Goal: Find specific fact: Find specific page/section

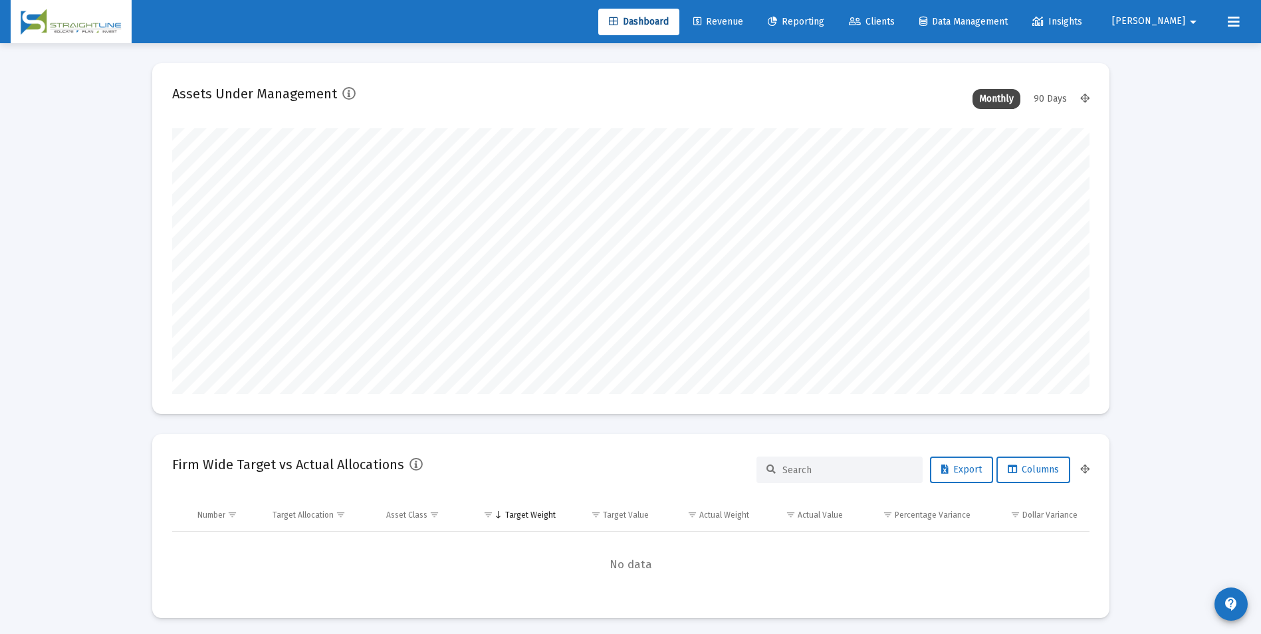
scroll to position [266, 494]
click at [743, 18] on span "Revenue" at bounding box center [718, 21] width 50 height 11
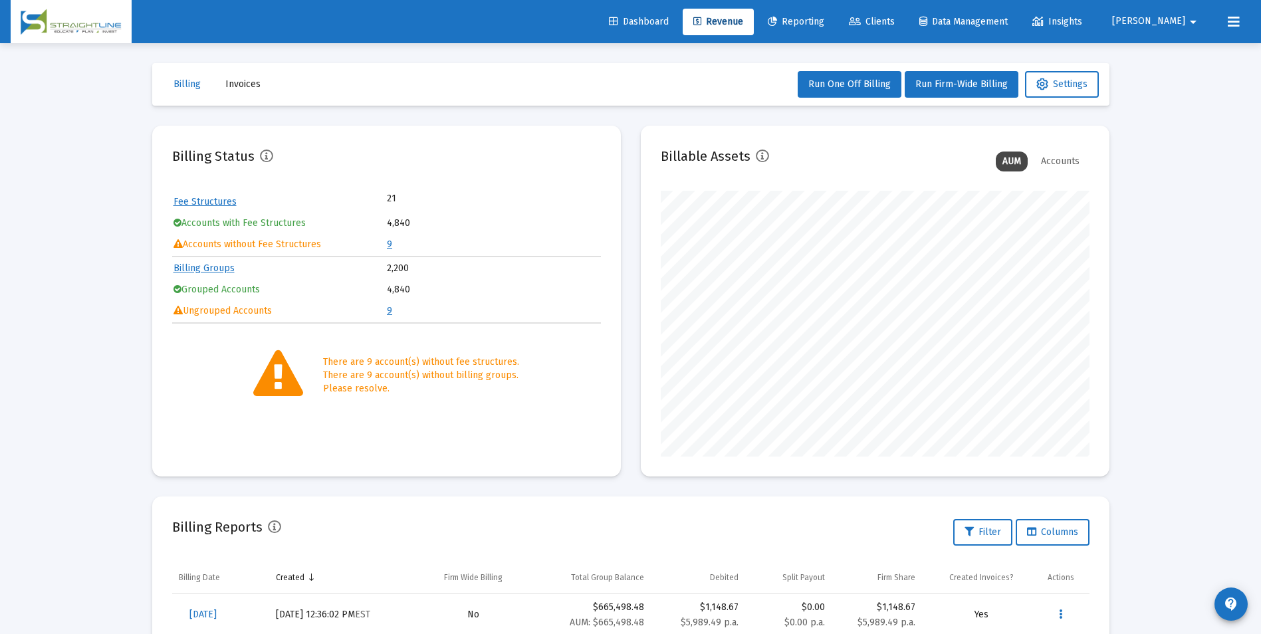
scroll to position [266, 429]
click at [391, 245] on link "9" at bounding box center [389, 244] width 5 height 11
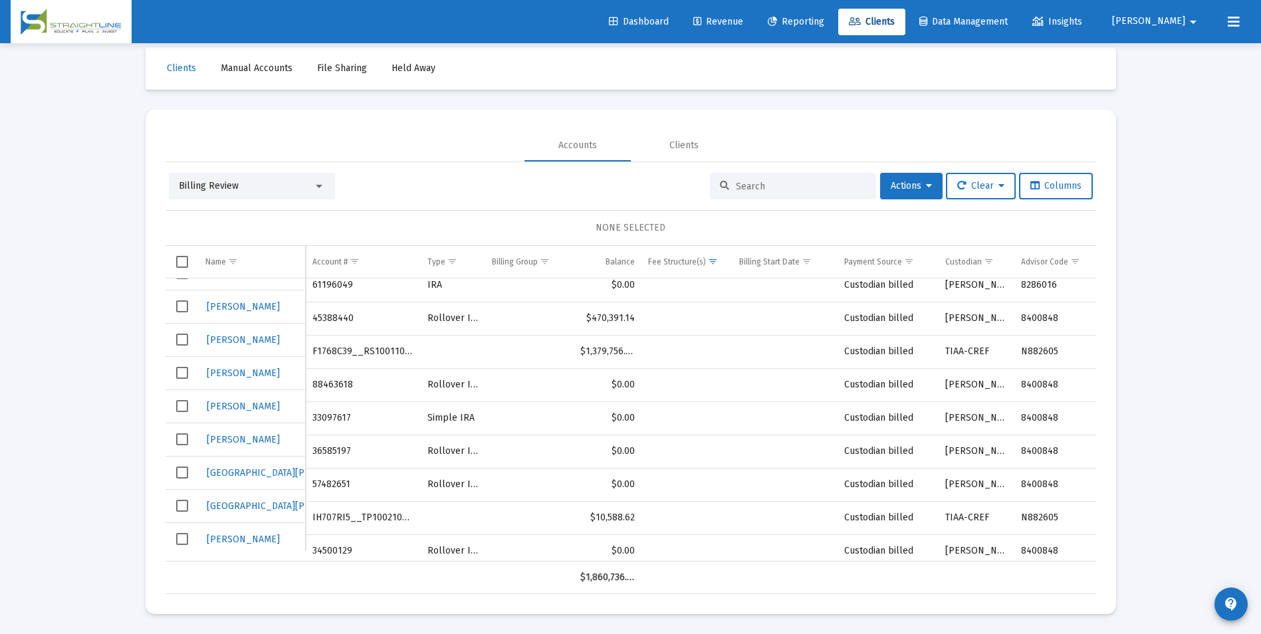
scroll to position [26, 0]
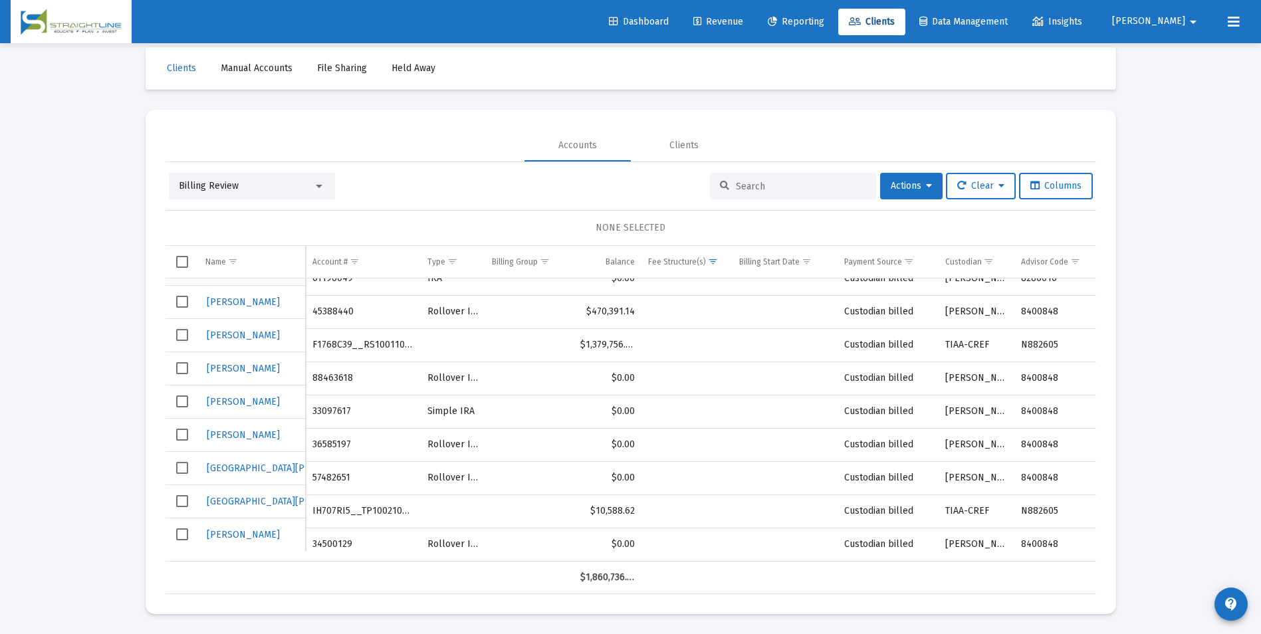
click at [282, 191] on div "Billing Review" at bounding box center [246, 185] width 134 height 13
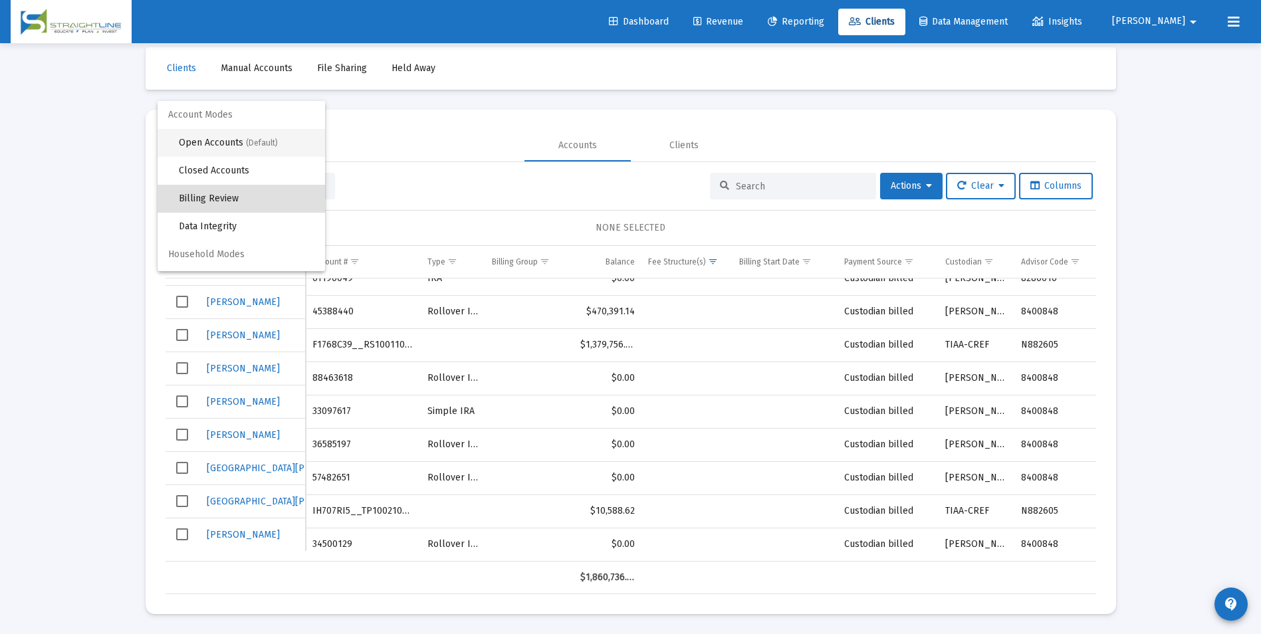
scroll to position [13, 0]
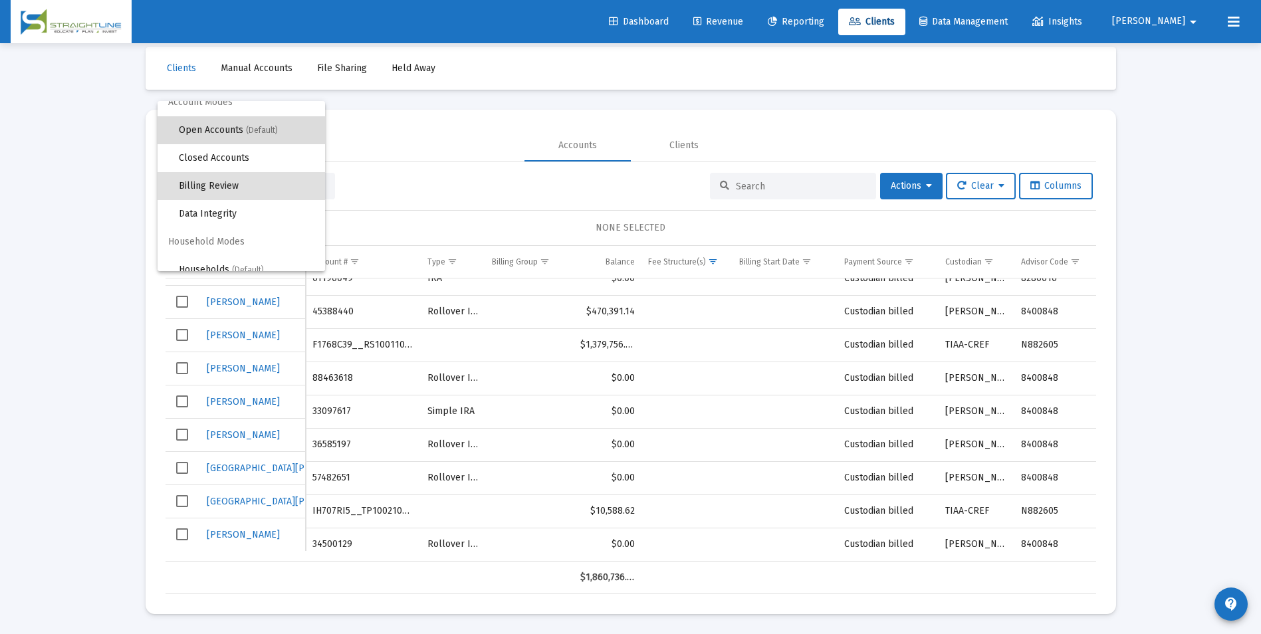
click at [258, 128] on span "(Default)" at bounding box center [262, 130] width 32 height 9
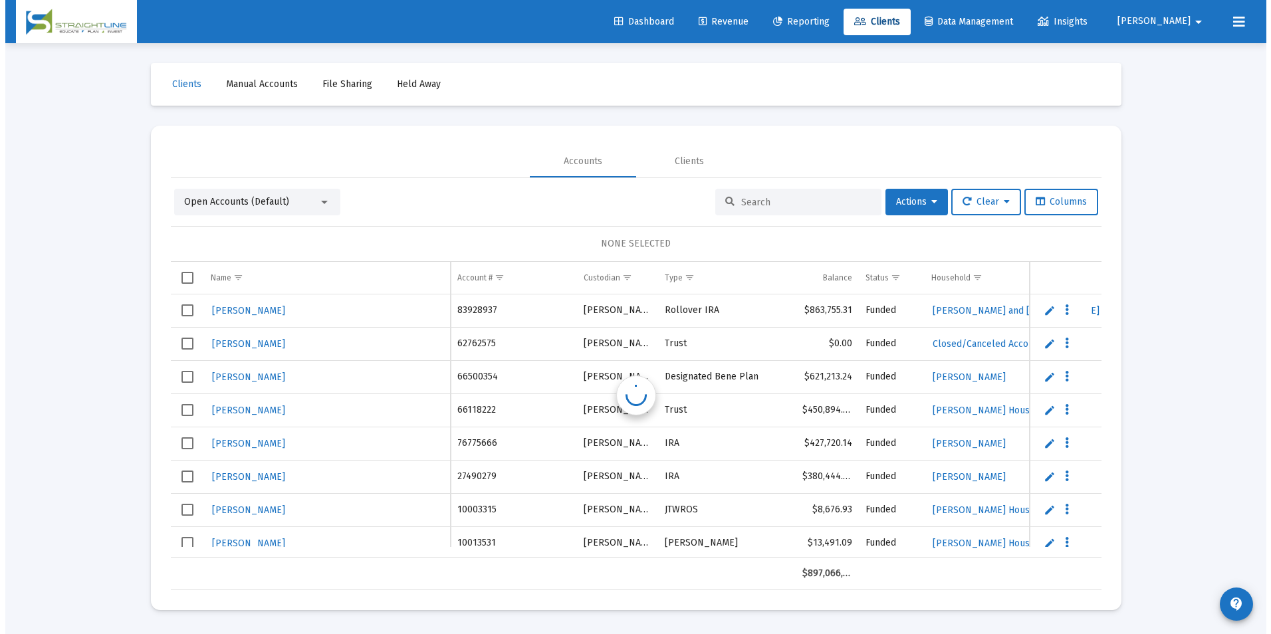
scroll to position [0, 0]
click at [754, 193] on div at bounding box center [798, 202] width 166 height 27
click at [751, 206] on input at bounding box center [806, 202] width 130 height 11
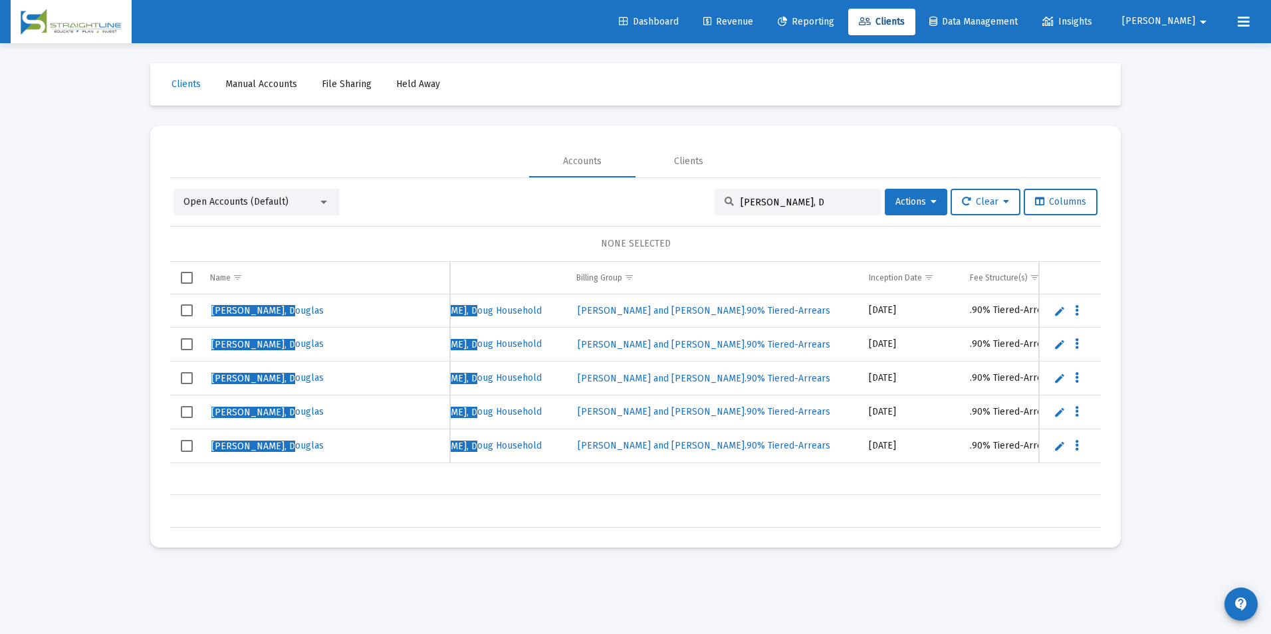
scroll to position [0, 470]
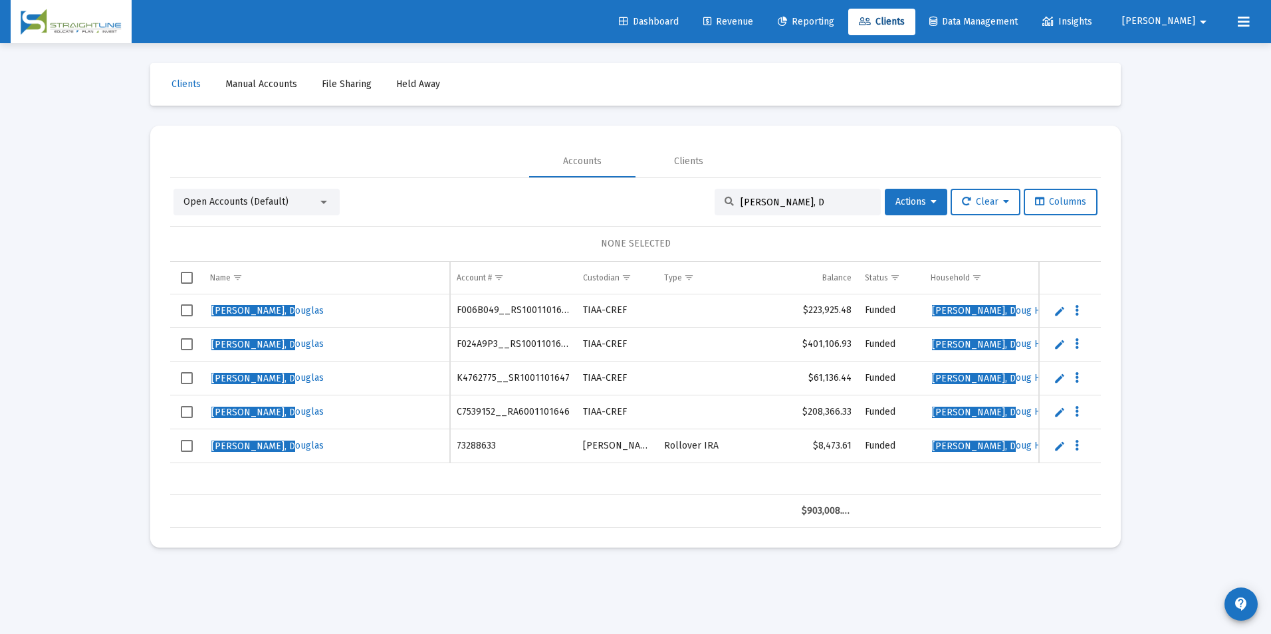
type input "[PERSON_NAME], D"
click at [264, 311] on span "[PERSON_NAME], D ouglas" at bounding box center [267, 310] width 112 height 11
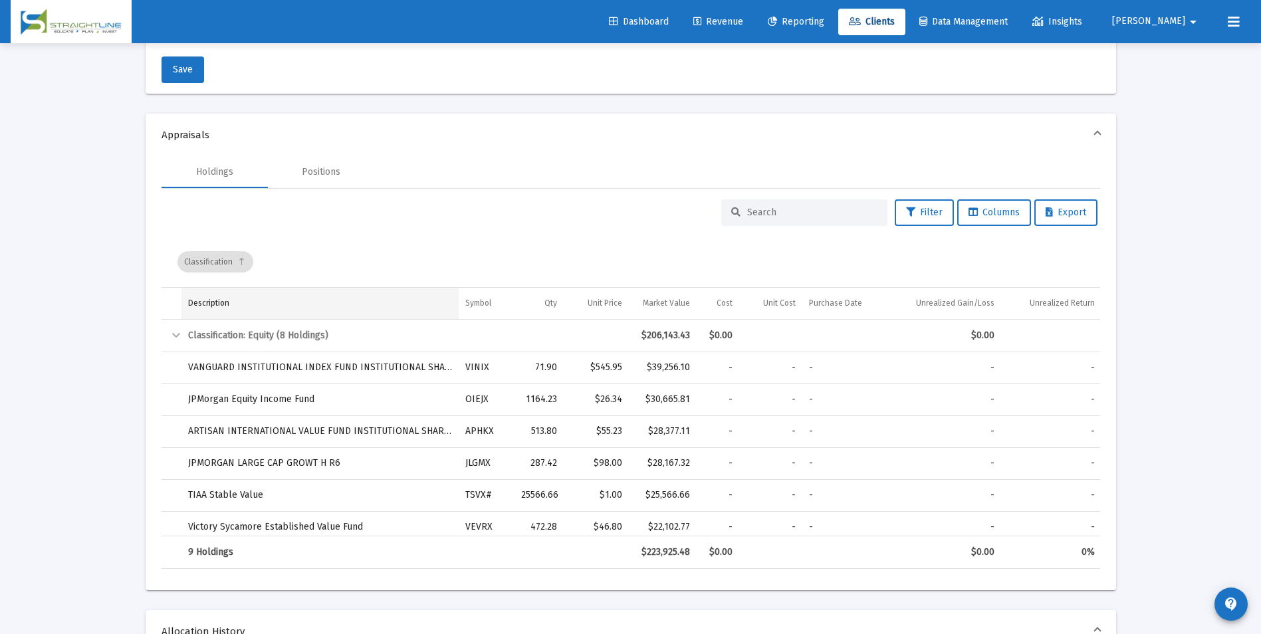
scroll to position [399, 0]
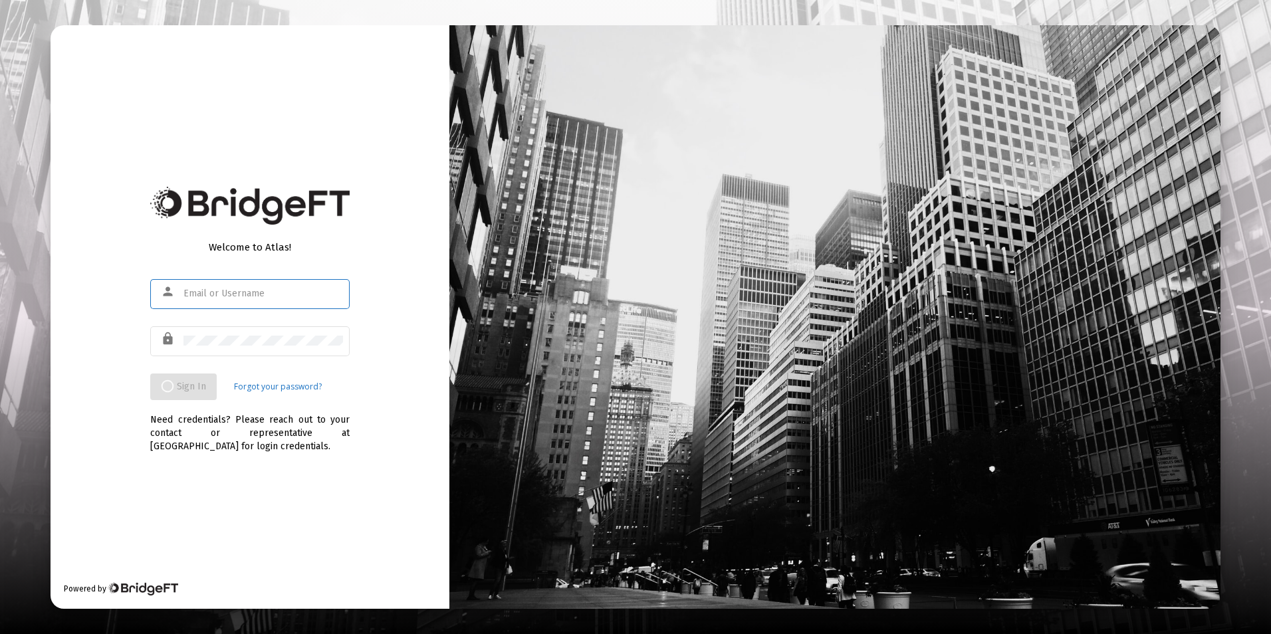
click at [263, 297] on input "text" at bounding box center [263, 294] width 160 height 11
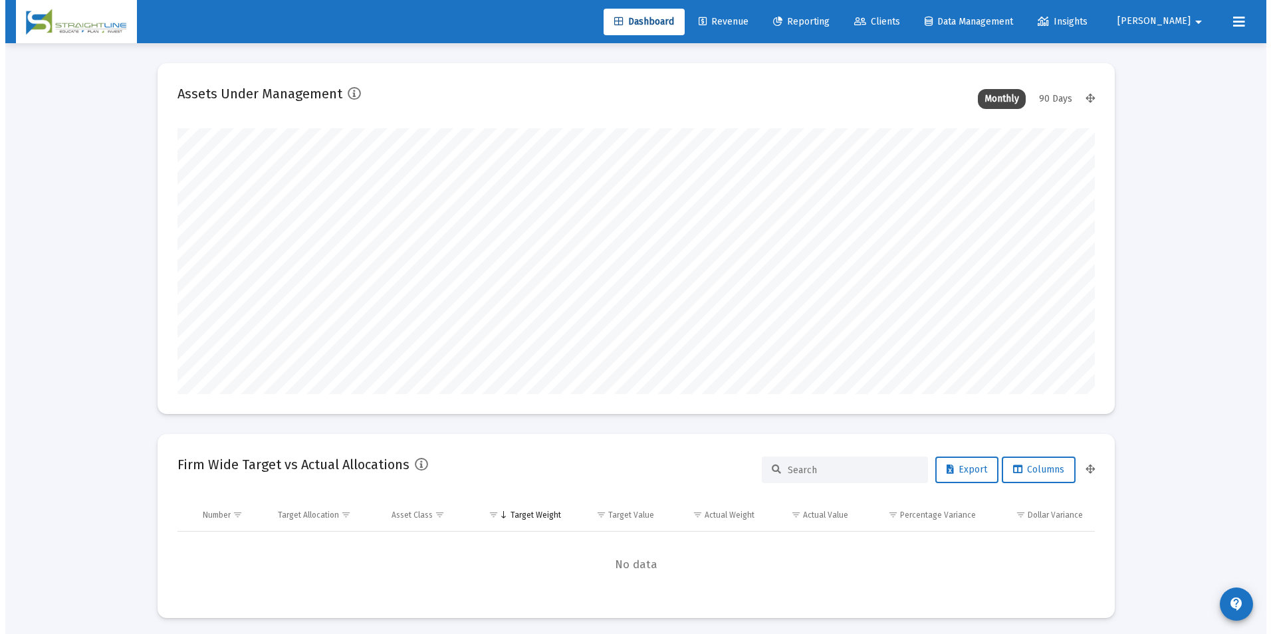
scroll to position [266, 917]
click at [905, 27] on link "Clients" at bounding box center [871, 22] width 67 height 27
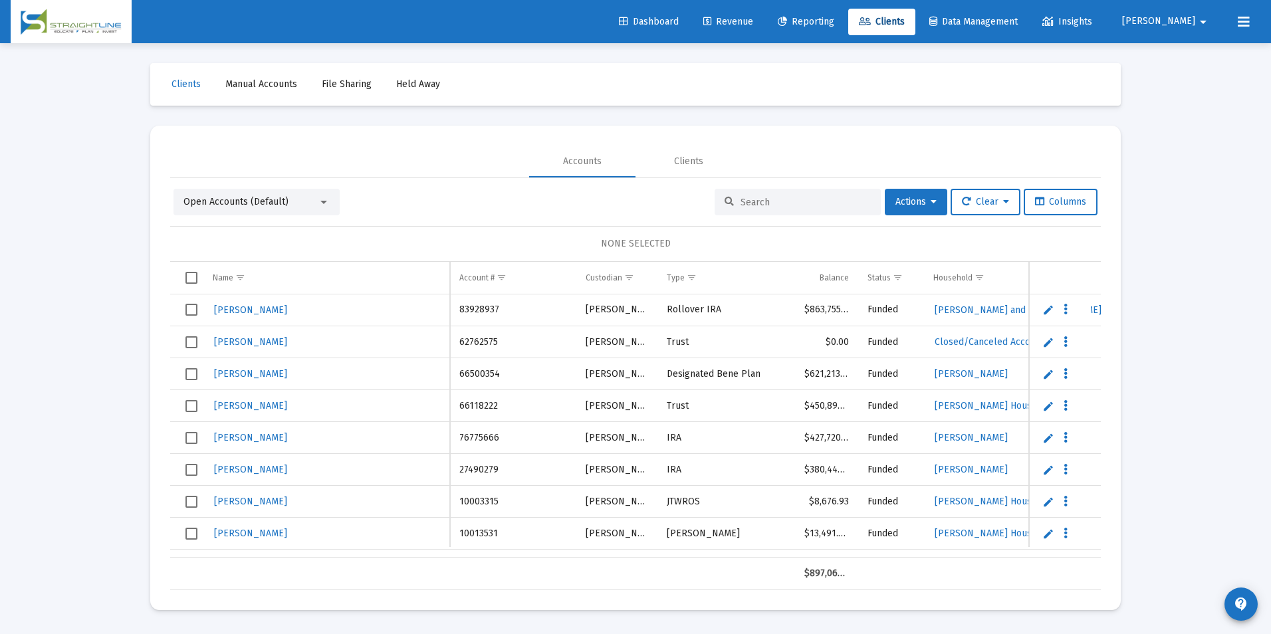
click at [778, 203] on input at bounding box center [806, 202] width 130 height 11
type input "lapp, D"
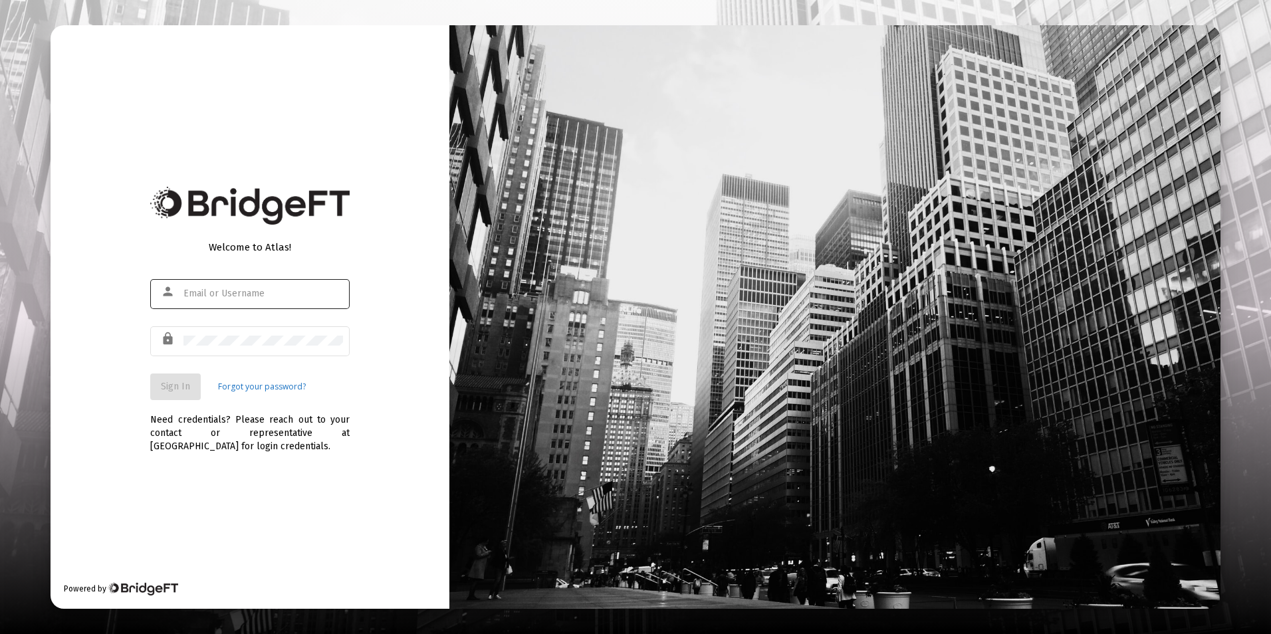
click at [282, 306] on div at bounding box center [263, 293] width 160 height 33
click at [283, 294] on input "text" at bounding box center [263, 294] width 160 height 11
type input "jrickey@straightline.com"
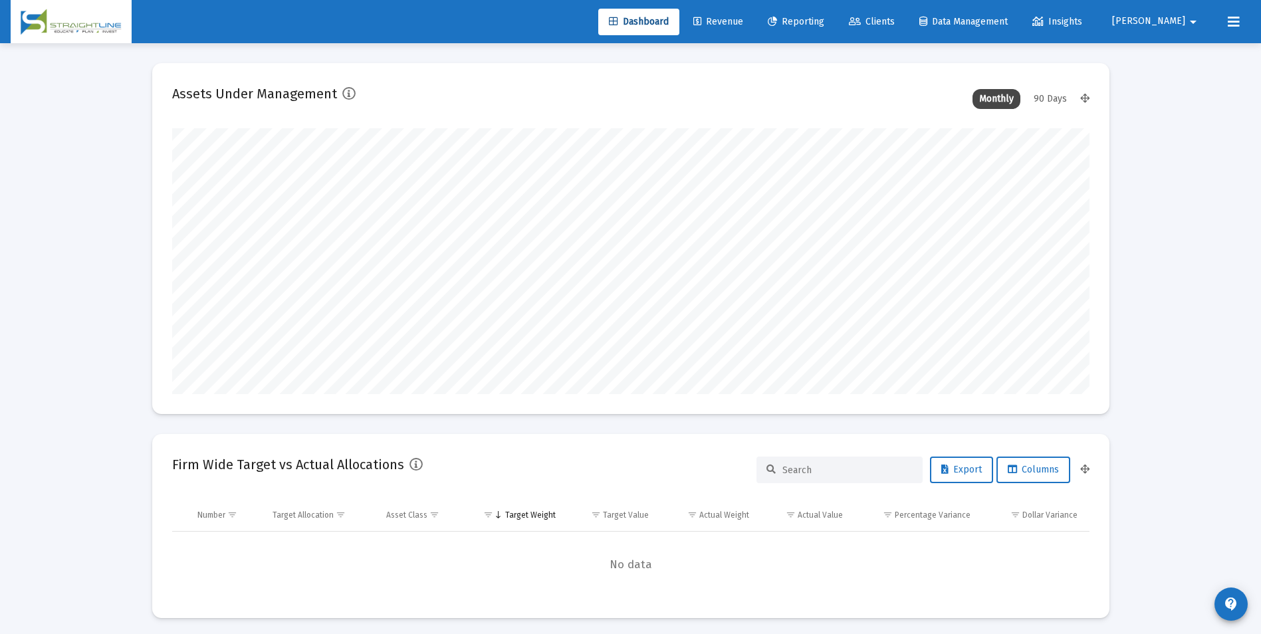
scroll to position [266, 494]
click at [895, 25] on span "Clients" at bounding box center [872, 21] width 46 height 11
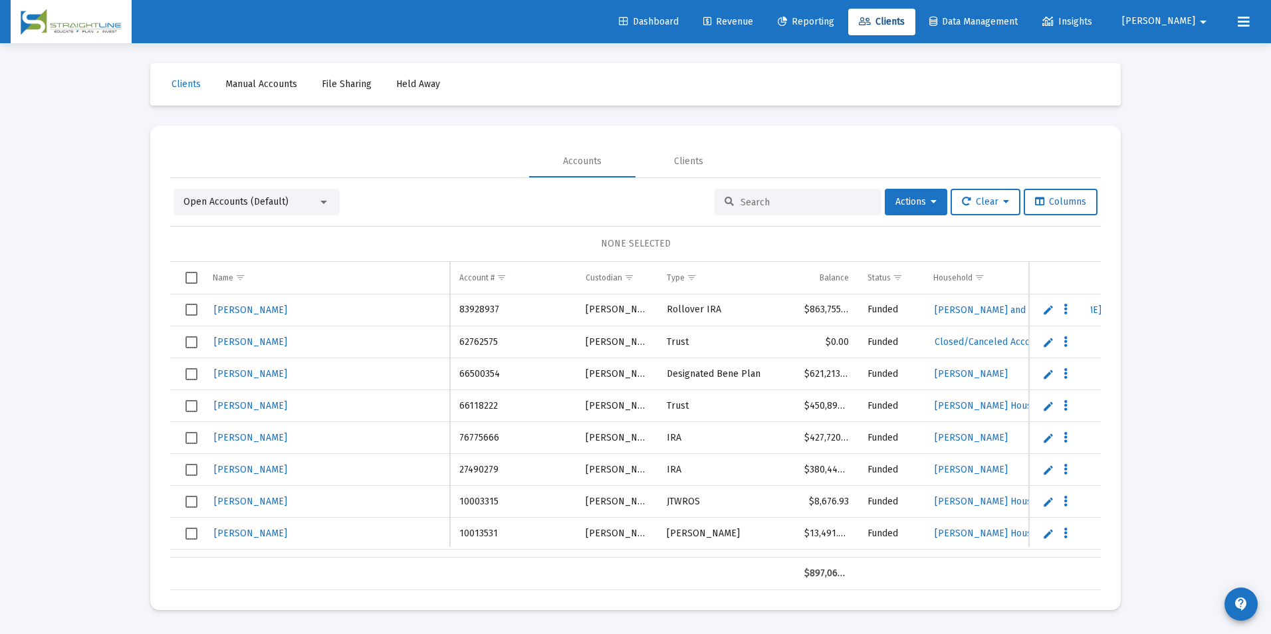
click at [816, 205] on input at bounding box center [806, 202] width 130 height 11
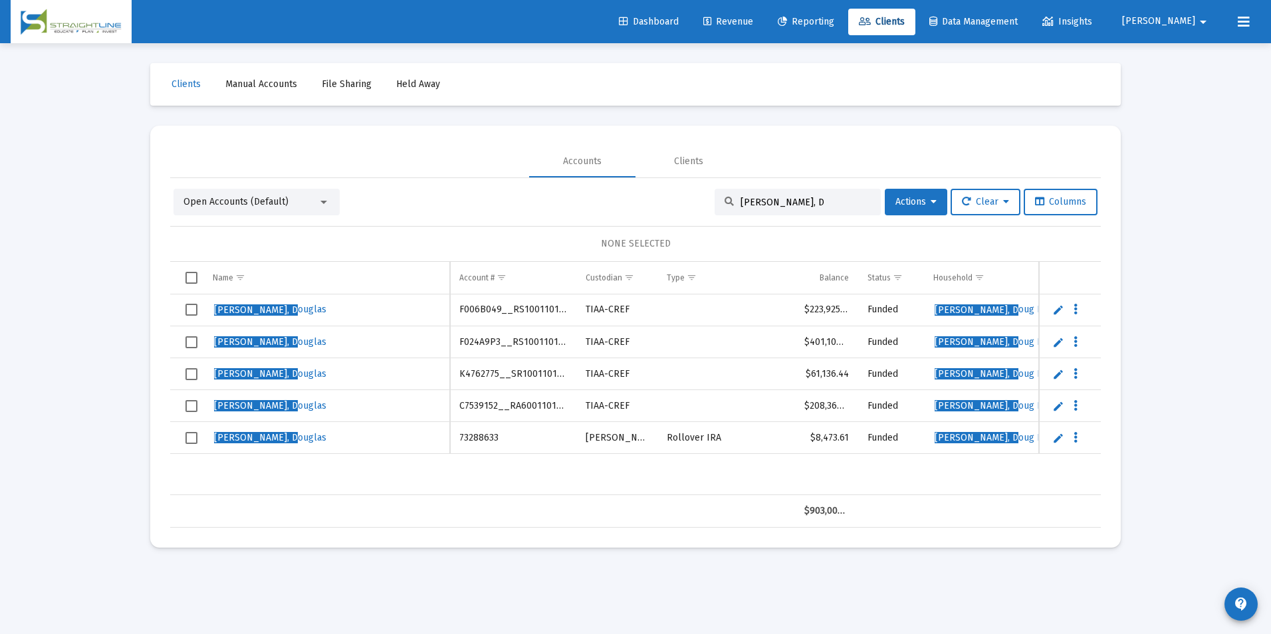
type input "[PERSON_NAME], D"
click at [240, 309] on span "[PERSON_NAME], D" at bounding box center [256, 309] width 84 height 11
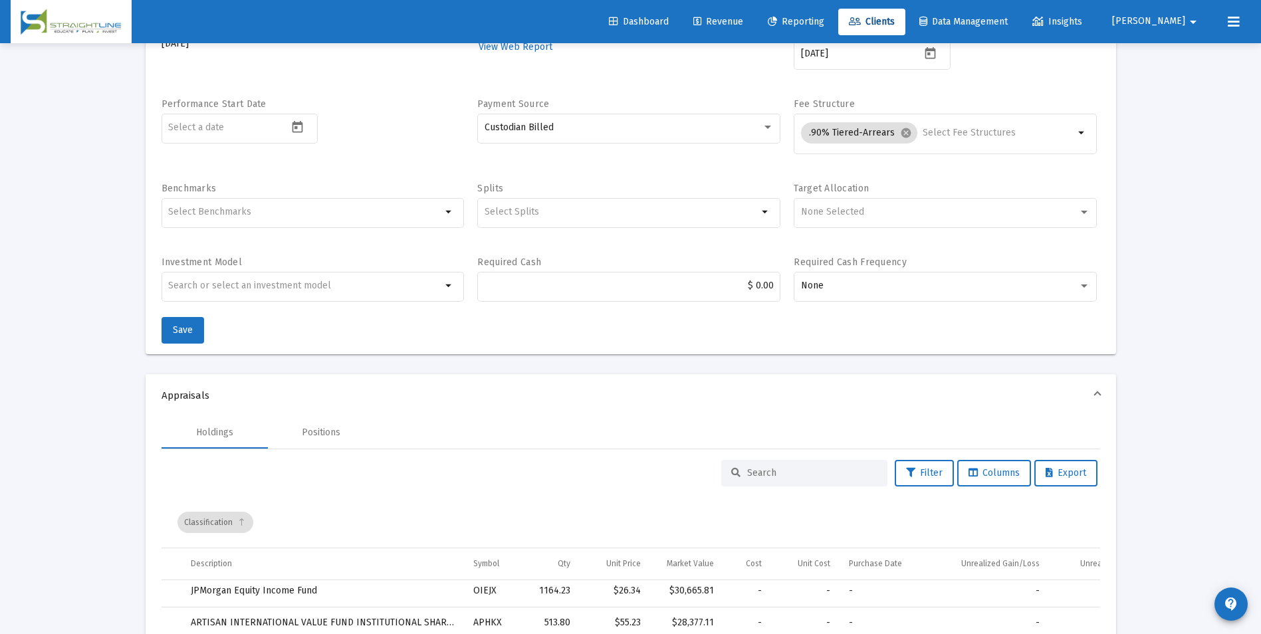
scroll to position [133, 0]
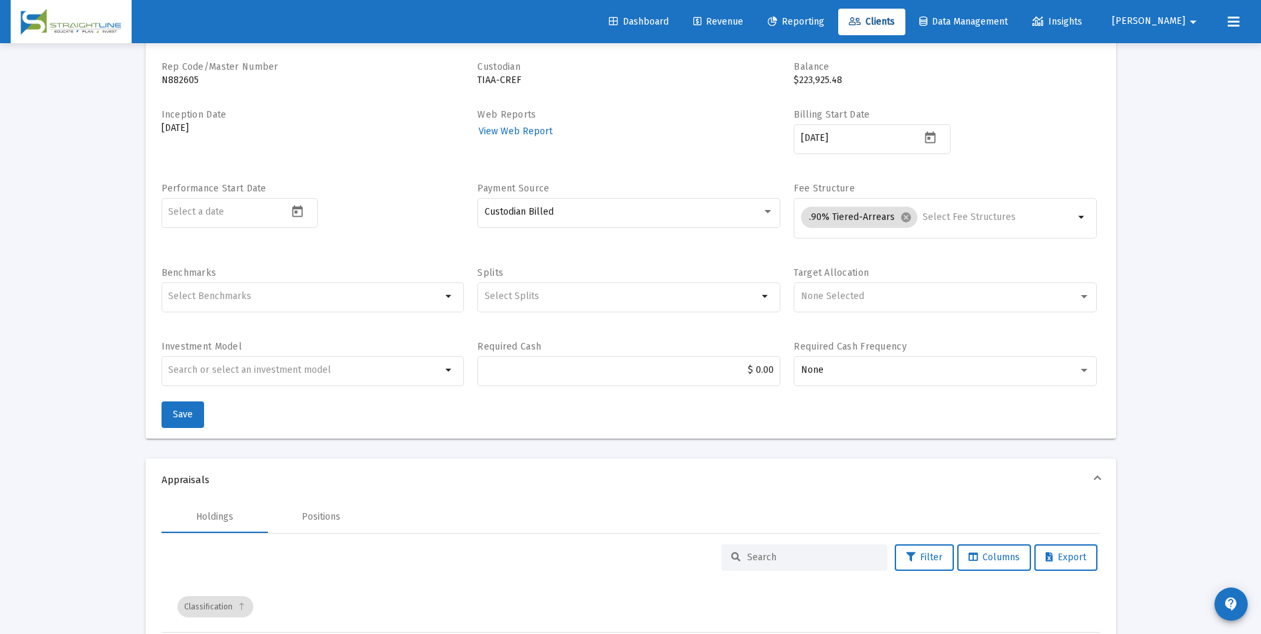
click at [895, 19] on span "Clients" at bounding box center [872, 21] width 46 height 11
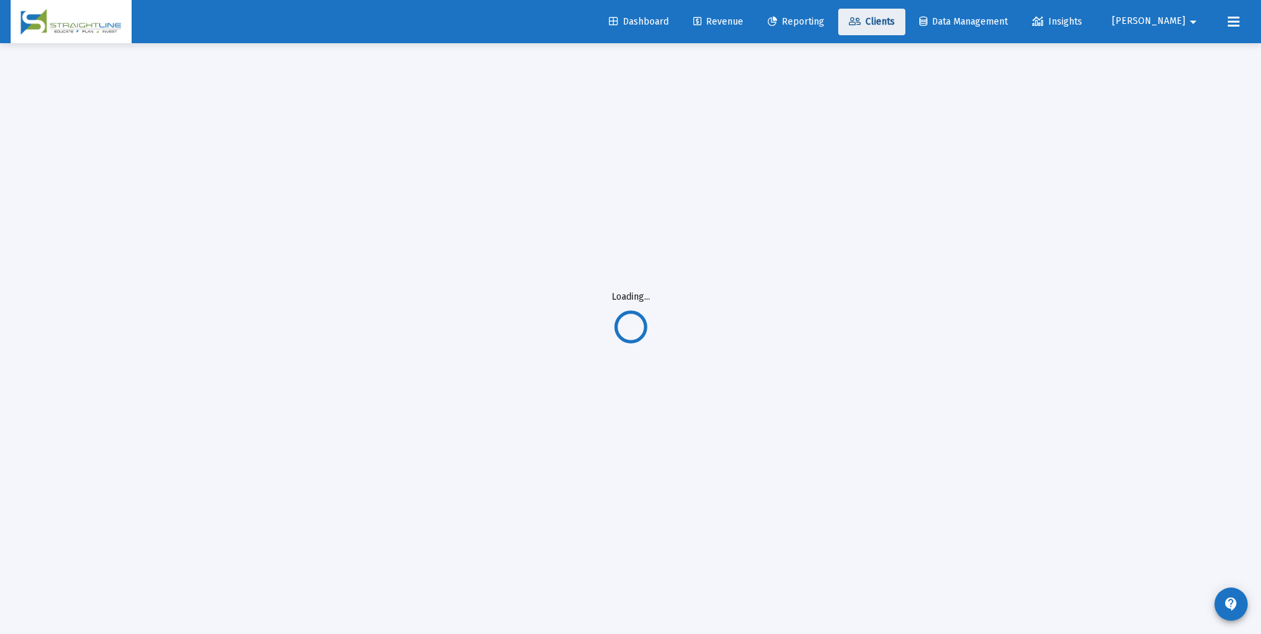
scroll to position [43, 0]
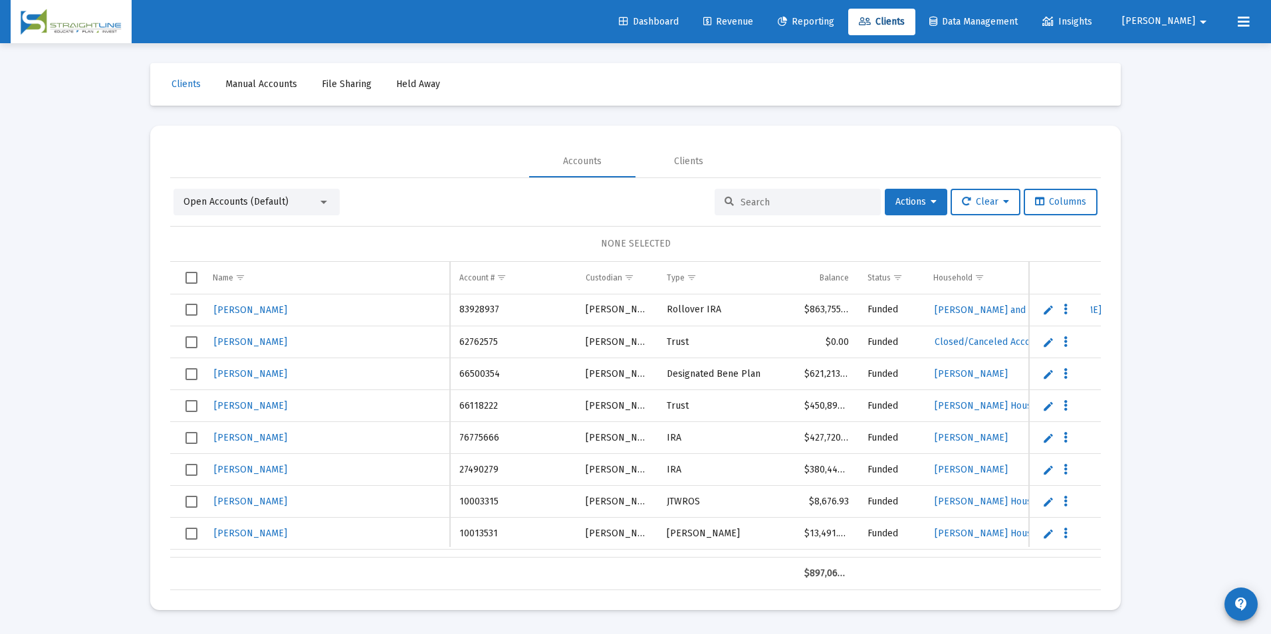
click at [771, 207] on input at bounding box center [806, 202] width 130 height 11
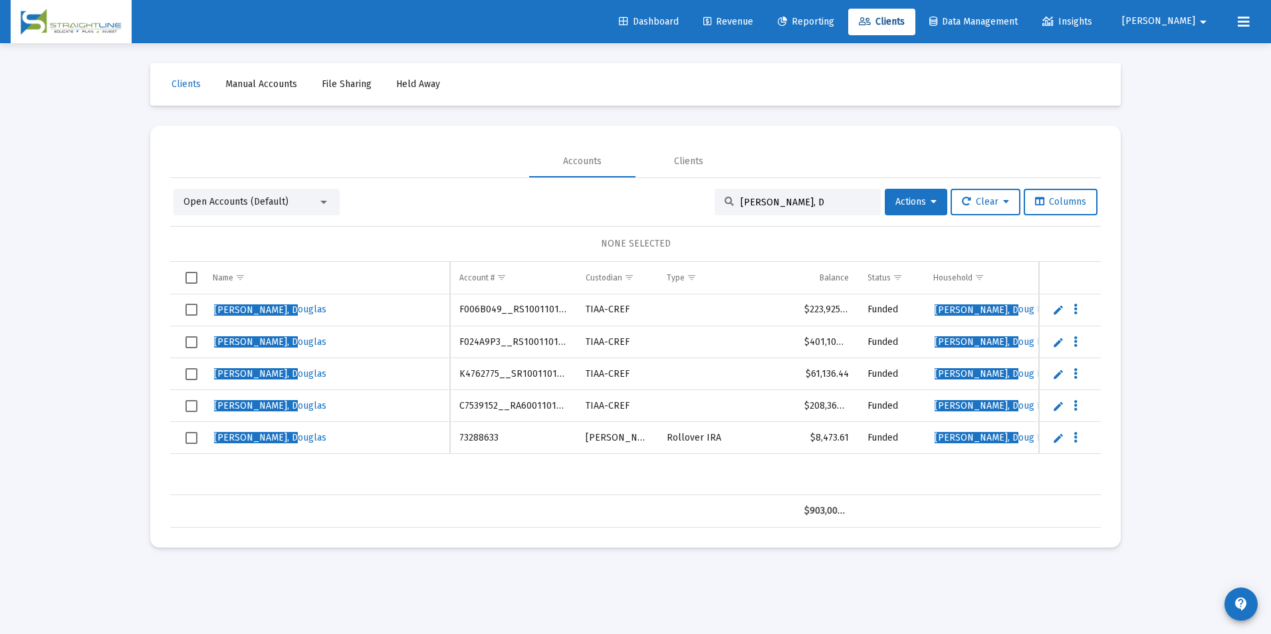
type input "[PERSON_NAME], D"
click at [524, 312] on td "F006B049__RS1001101647" at bounding box center [513, 310] width 126 height 32
copy td "F006B049__RS1001101647"
click at [499, 338] on td "F024A9P3__RS1001101646" at bounding box center [513, 342] width 126 height 32
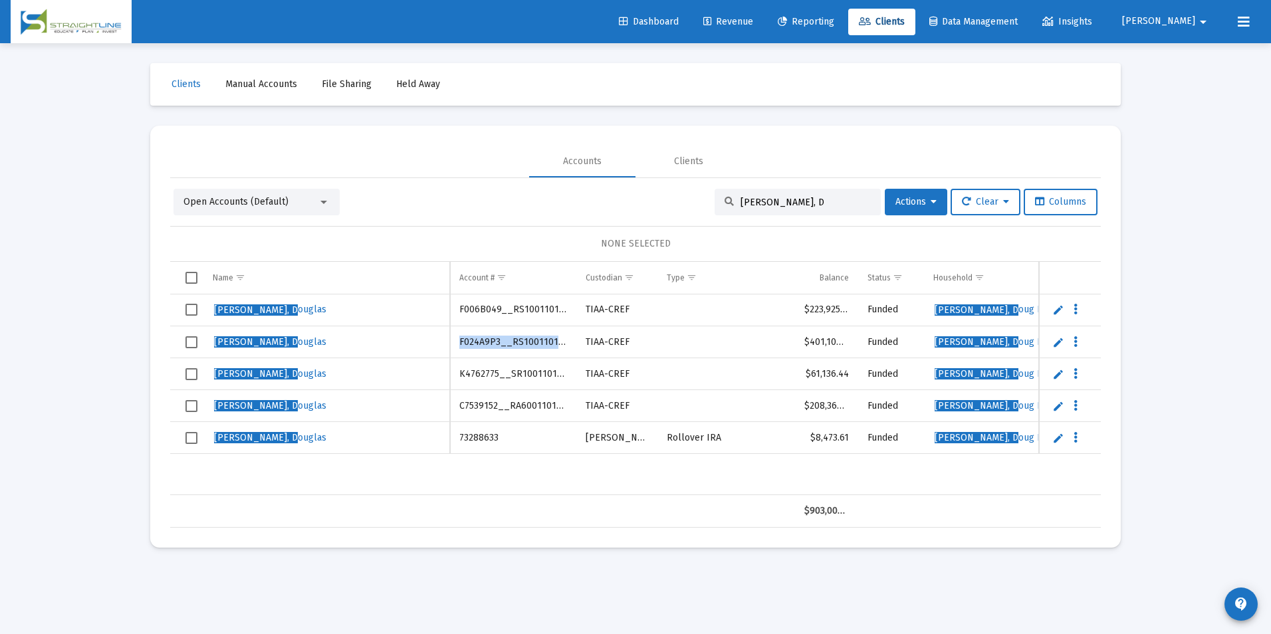
click at [499, 338] on td "F024A9P3__RS1001101646" at bounding box center [513, 342] width 126 height 32
